Goal: Use online tool/utility: Utilize a website feature to perform a specific function

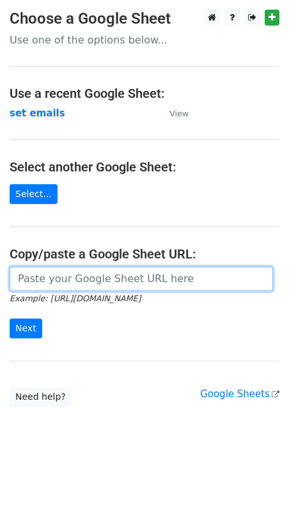
click at [55, 284] on input "url" at bounding box center [142, 279] width 264 height 24
paste input "[URL][DOMAIN_NAME]"
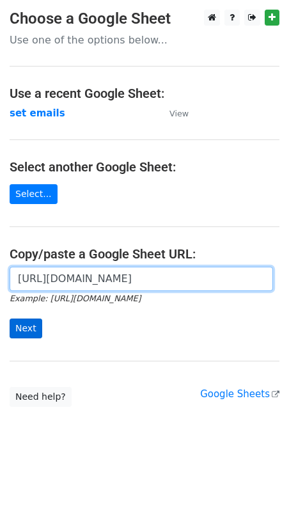
type input "https://docs.google.com/spreadsheets/d/1d136vHCSrSQDladm_cSaD3YDFQ80iod34ff52JG…"
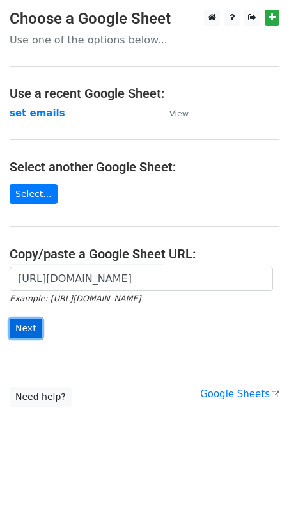
click at [22, 323] on input "Next" at bounding box center [26, 329] width 33 height 20
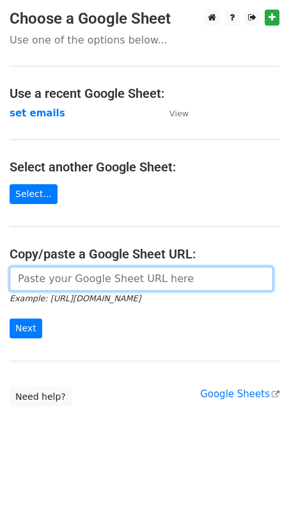
click at [84, 286] on input "url" at bounding box center [142, 279] width 264 height 24
paste input "https://docs.google.com/spreadsheets/d/1d136vHCSrSQDladm_cSaD3YDFQ80iod34ff52JG…"
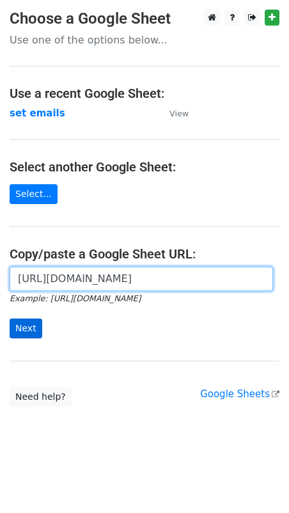
type input "https://docs.google.com/spreadsheets/d/1d136vHCSrSQDladm_cSaD3YDFQ80iod34ff52JG…"
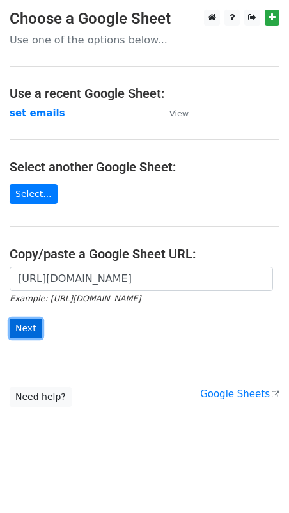
click at [22, 323] on input "Next" at bounding box center [26, 329] width 33 height 20
